Goal: Information Seeking & Learning: Find specific page/section

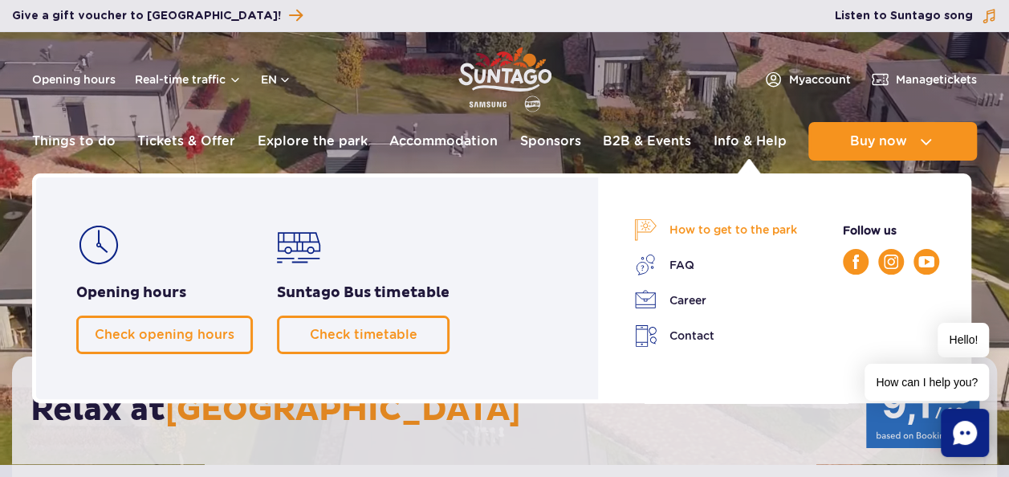
click at [746, 228] on link "How to get to the park" at bounding box center [715, 229] width 163 height 22
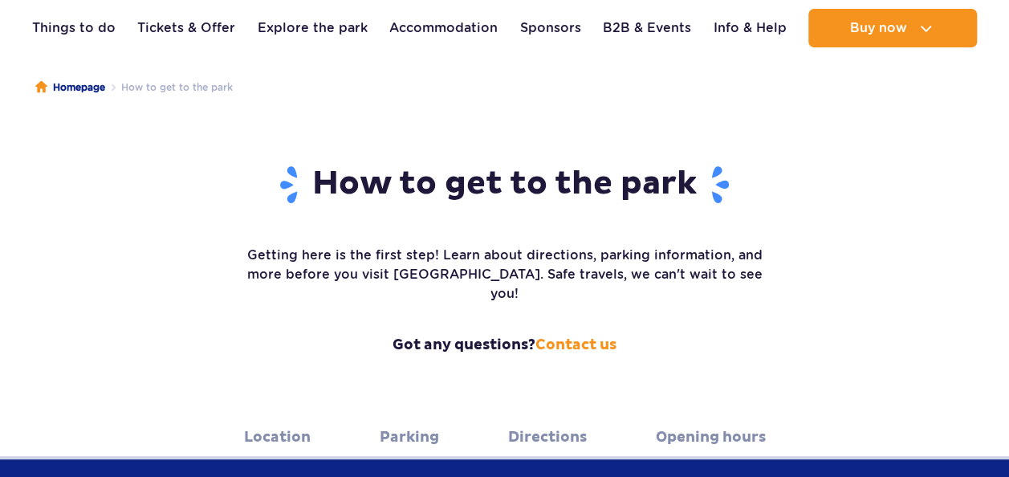
scroll to position [138, 0]
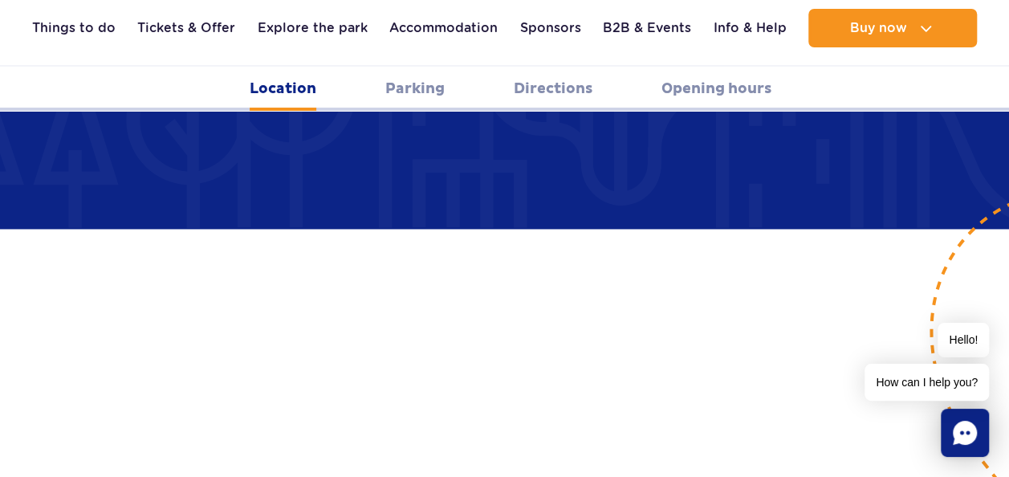
scroll to position [951, 0]
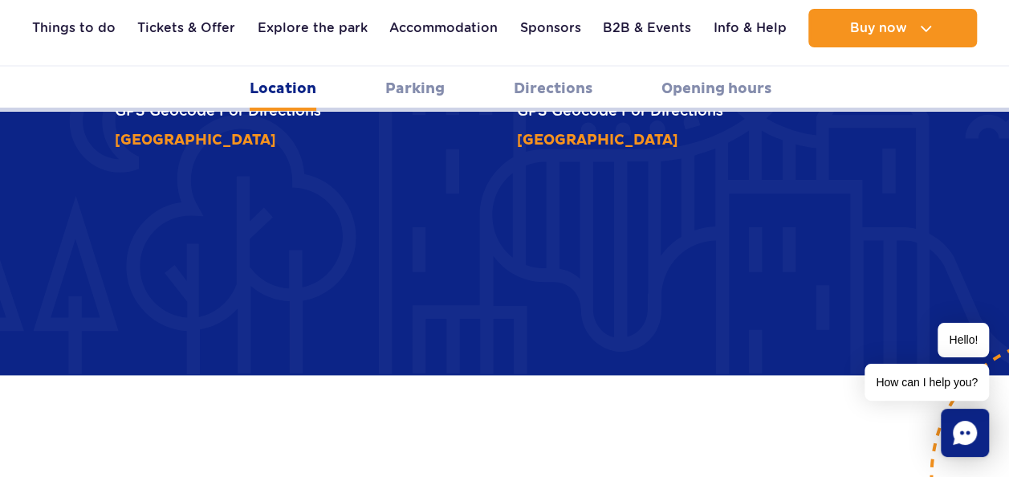
click at [697, 92] on link "Opening hours" at bounding box center [716, 89] width 110 height 44
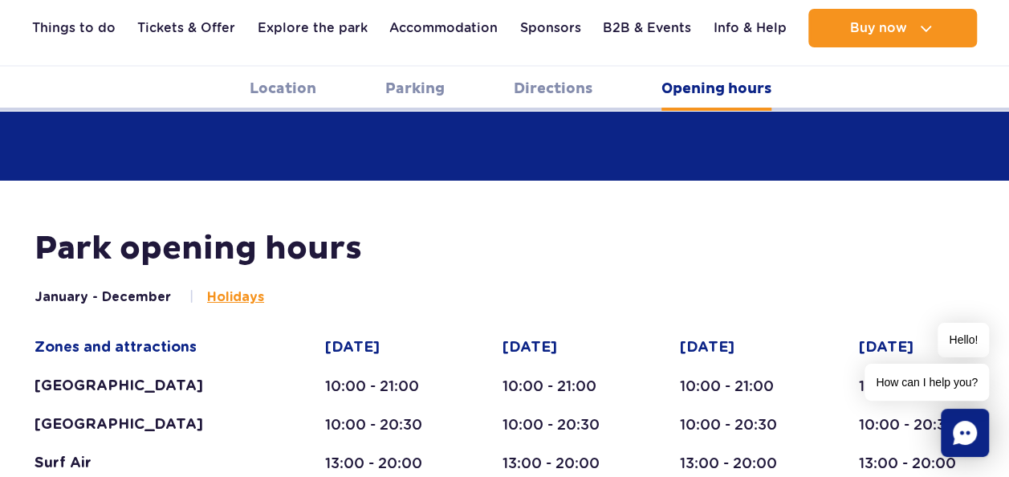
scroll to position [2859, 0]
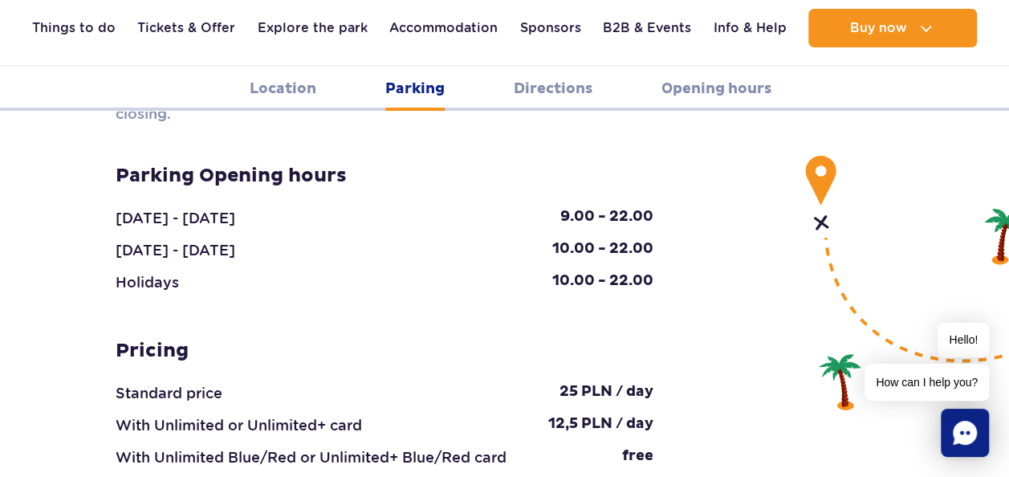
scroll to position [1628, 0]
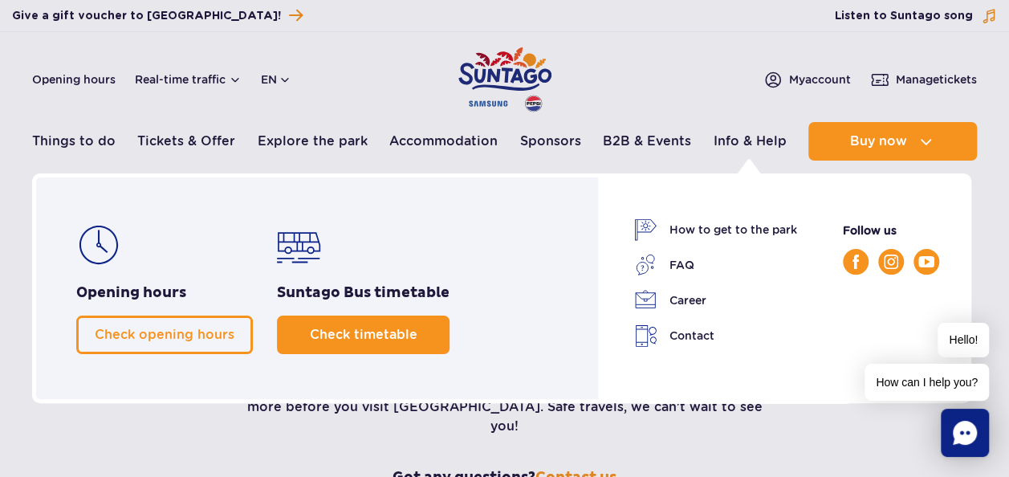
click at [401, 328] on span "Check timetable" at bounding box center [364, 334] width 108 height 15
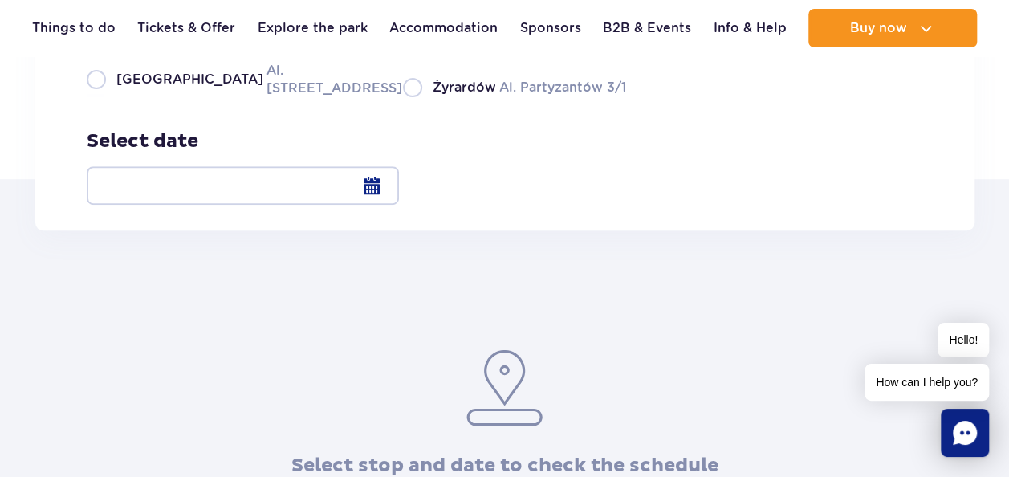
click at [93, 97] on label "Warsaw Al. [STREET_ADDRESS]" at bounding box center [235, 79] width 297 height 36
click at [93, 97] on input "Warsaw Al. Jerozolimskie 56" at bounding box center [96, 95] width 18 height 3
radio input "true"
click at [399, 191] on div at bounding box center [243, 185] width 312 height 39
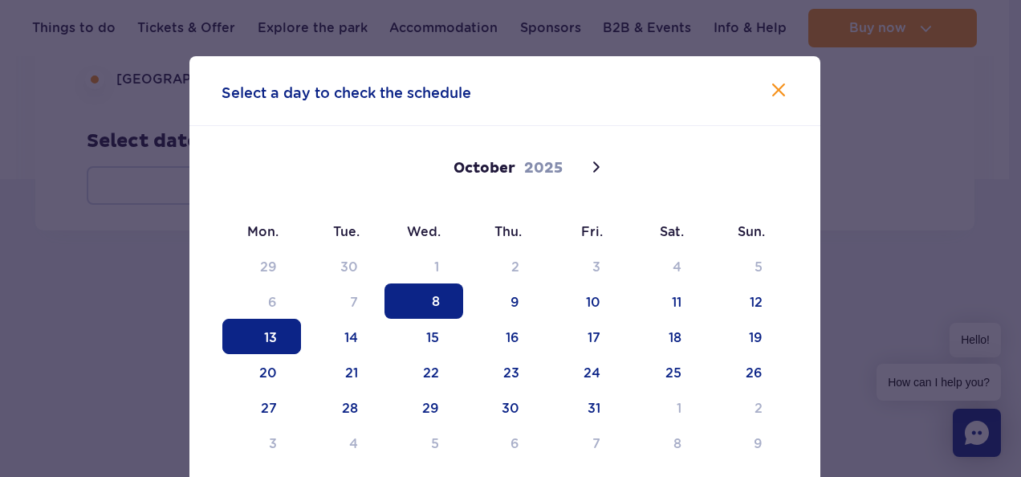
click at [270, 348] on span "13" at bounding box center [261, 336] width 79 height 35
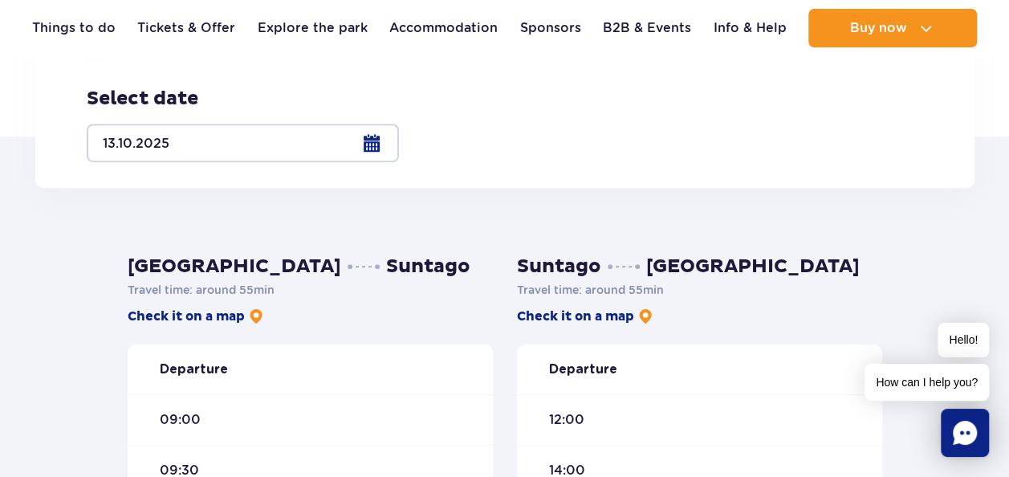
scroll to position [287, 0]
